Goal: Task Accomplishment & Management: Use online tool/utility

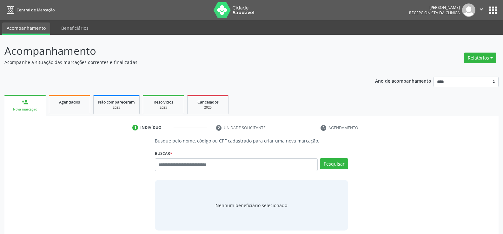
click at [477, 62] on button "Relatórios" at bounding box center [480, 58] width 32 height 11
click at [454, 73] on link "Agendamentos" at bounding box center [462, 71] width 68 height 9
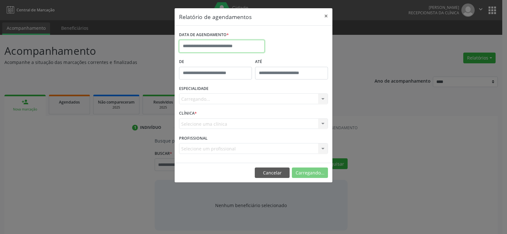
click at [249, 51] on body "Central de Marcação [PERSON_NAME] Recepcionista da clínica  Configurações Sair…" at bounding box center [253, 117] width 507 height 234
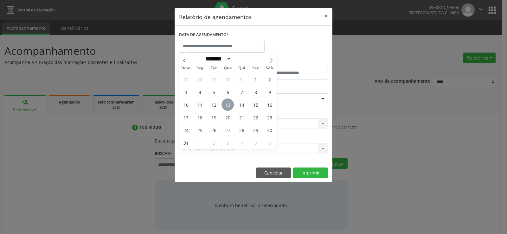
click at [229, 107] on span "13" at bounding box center [228, 105] width 12 height 12
type input "**********"
click at [229, 107] on div "ESPECIALIDADE Seleciona uma especialidade Todas as especialidades Alergologia A…" at bounding box center [254, 96] width 152 height 25
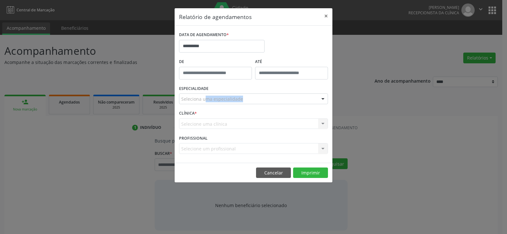
click at [253, 102] on div "Seleciona uma especialidade" at bounding box center [253, 99] width 149 height 11
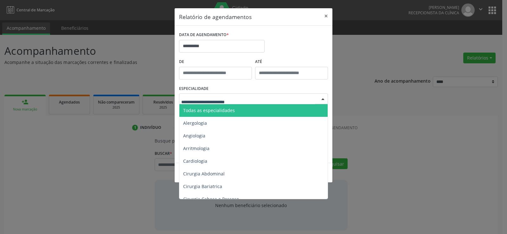
click at [251, 108] on span "Todas as especialidades" at bounding box center [253, 110] width 149 height 13
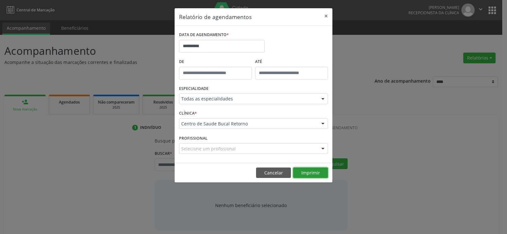
click at [316, 175] on button "Imprimir" at bounding box center [310, 173] width 35 height 11
click at [307, 171] on button "Imprimir" at bounding box center [310, 173] width 35 height 11
click at [326, 12] on button "×" at bounding box center [326, 16] width 13 height 16
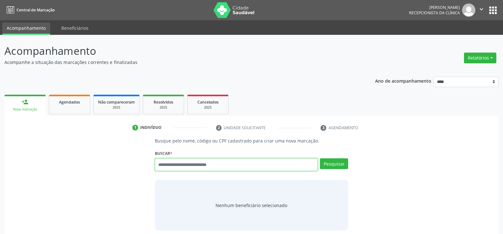
click at [193, 168] on input "text" at bounding box center [236, 165] width 163 height 13
type input "**********"
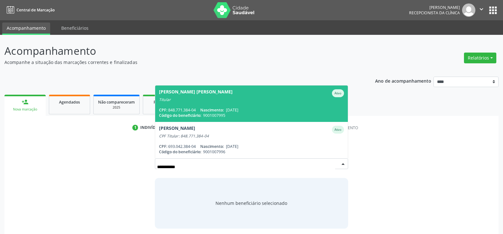
click at [196, 101] on div "Titular" at bounding box center [251, 99] width 185 height 5
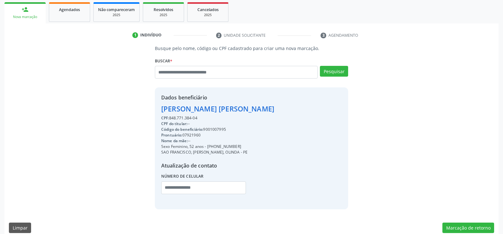
scroll to position [95, 0]
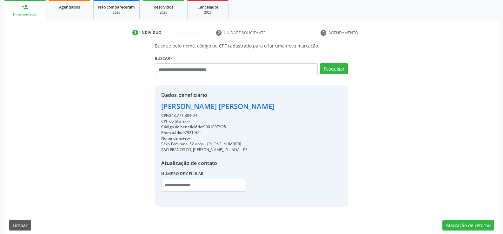
drag, startPoint x: 161, startPoint y: 107, endPoint x: 212, endPoint y: 117, distance: 52.0
click at [212, 117] on div "Dados beneficiário [PERSON_NAME] CPF: 848.771.384-04 CPF do titular: -- Código …" at bounding box center [217, 145] width 113 height 109
copy div "[PERSON_NAME] CPF: 848.771.384-04"
click at [172, 68] on input "text" at bounding box center [236, 69] width 163 height 13
type input "**********"
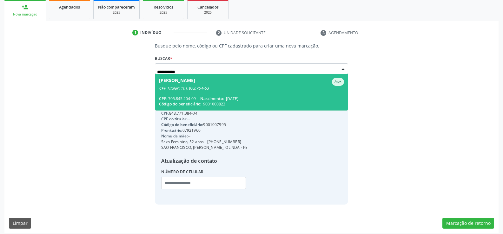
click at [180, 96] on div "CPF: 705.845.204-09 Nascimento: [DATE]" at bounding box center [251, 98] width 185 height 5
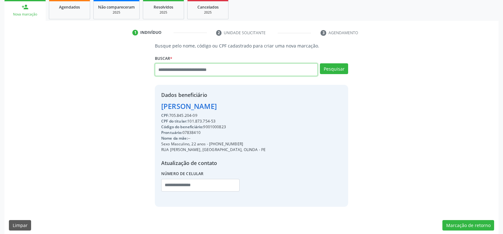
click at [173, 72] on input "text" at bounding box center [236, 69] width 163 height 13
drag, startPoint x: 199, startPoint y: 114, endPoint x: 152, endPoint y: 106, distance: 48.0
click at [152, 106] on div "Busque pelo nome, código ou CPF cadastrado para criar uma nova marcação. [GEOGR…" at bounding box center [251, 124] width 202 height 164
copy div "[PERSON_NAME] CPF: 705.845.204-09"
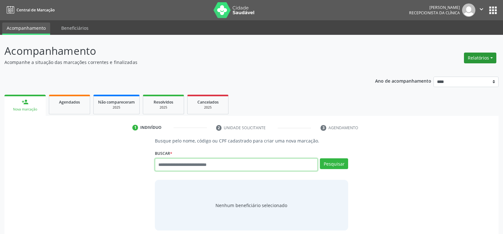
click at [489, 59] on button "Relatórios" at bounding box center [480, 58] width 32 height 11
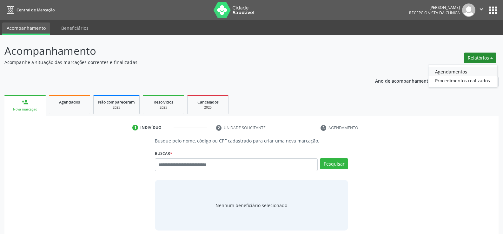
click at [452, 69] on link "Agendamentos" at bounding box center [462, 71] width 68 height 9
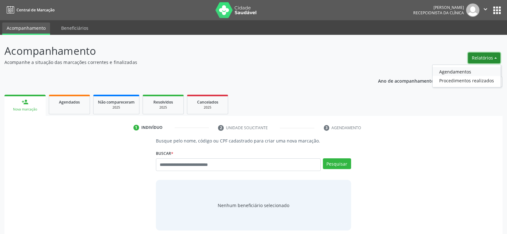
select select "*"
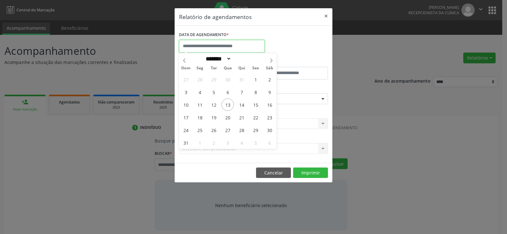
click at [250, 50] on input "text" at bounding box center [222, 46] width 86 height 13
click at [230, 108] on span "13" at bounding box center [228, 105] width 12 height 12
type input "**********"
click at [230, 108] on span "13" at bounding box center [228, 105] width 12 height 12
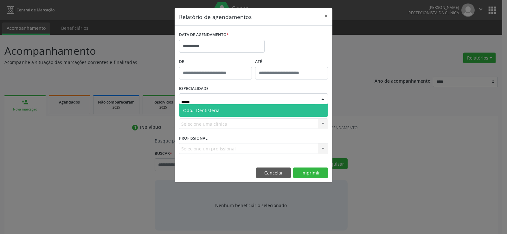
type input "****"
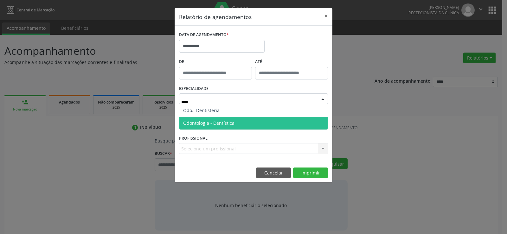
click at [208, 124] on span "Odontologia - Dentística" at bounding box center [208, 123] width 51 height 6
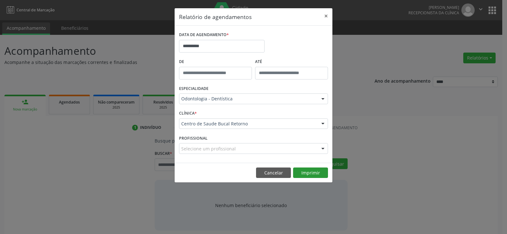
click at [312, 172] on button "Imprimir" at bounding box center [310, 173] width 35 height 11
click at [264, 172] on button "Cancelar" at bounding box center [273, 173] width 35 height 11
